Goal: Task Accomplishment & Management: Manage account settings

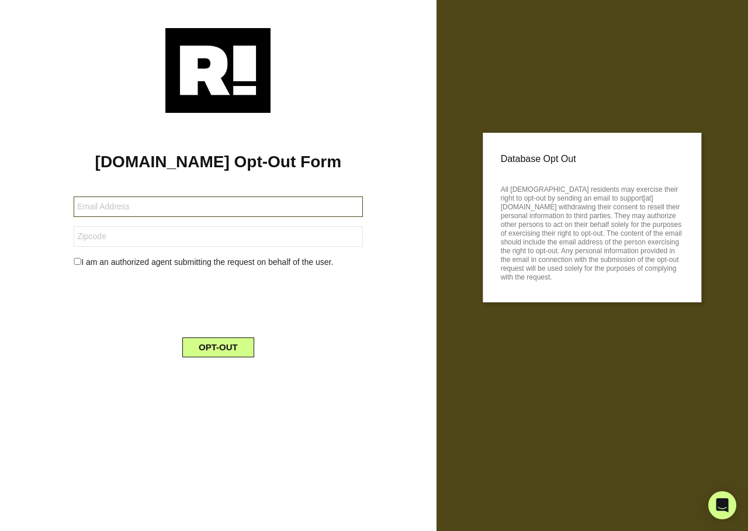
type input "[EMAIL_ADDRESS][DOMAIN_NAME]"
type input "54935"
type input "[EMAIL_ADDRESS][DOMAIN_NAME]"
type input "32081"
